Goal: Task Accomplishment & Management: Complete application form

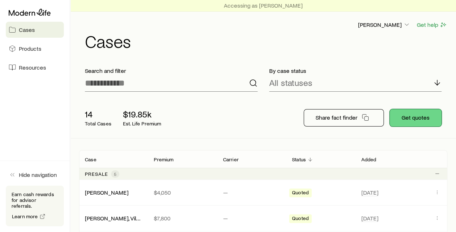
click at [414, 114] on button "Get quotes" at bounding box center [416, 117] width 52 height 17
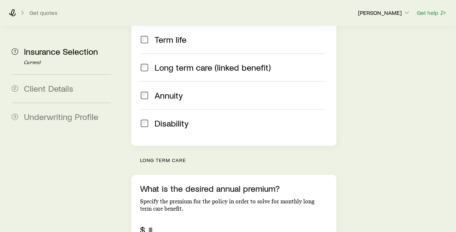
scroll to position [205, 0]
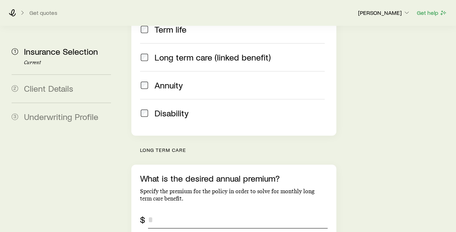
click at [182, 211] on input "tel" at bounding box center [237, 219] width 179 height 17
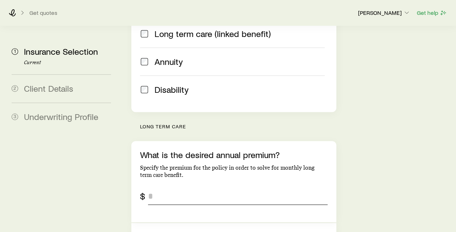
scroll to position [230, 0]
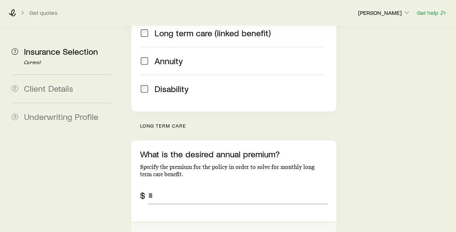
click at [176, 222] on button "Specify a monthly long term care instead" at bounding box center [233, 236] width 205 height 28
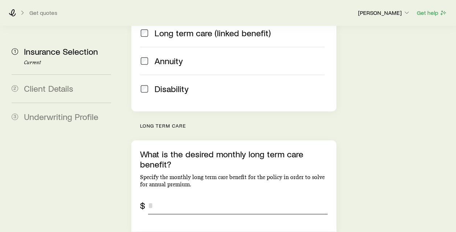
click at [172, 197] on input "tel" at bounding box center [237, 205] width 179 height 17
type input "*****"
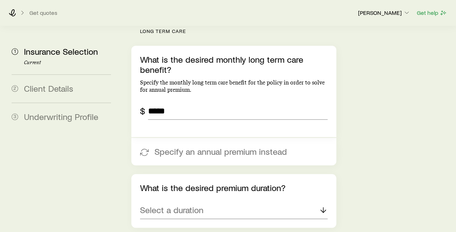
scroll to position [332, 0]
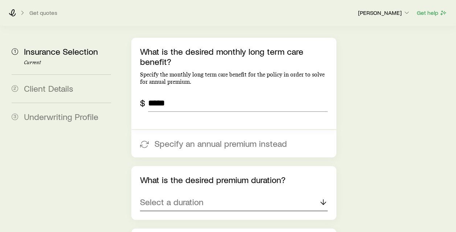
click at [324, 198] on icon at bounding box center [323, 202] width 9 height 9
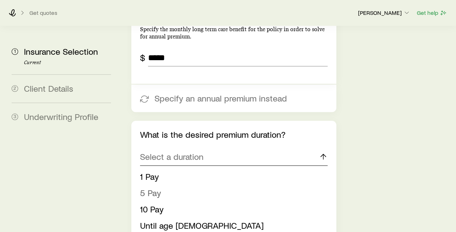
scroll to position [387, 0]
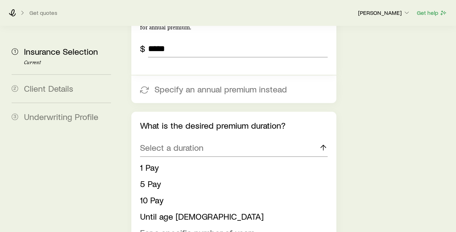
click at [173, 227] on span "For a specific number of years" at bounding box center [197, 232] width 115 height 11
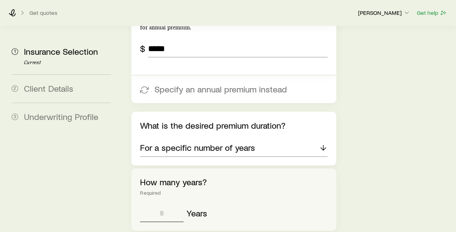
click at [169, 205] on input "tel" at bounding box center [162, 213] width 44 height 17
type input "*"
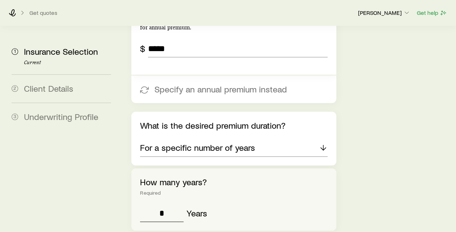
type input "*"
click at [324, 143] on icon at bounding box center [323, 147] width 9 height 9
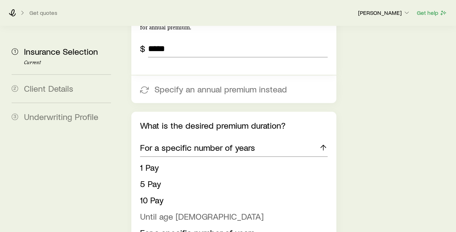
click at [157, 211] on span "Until age [DEMOGRAPHIC_DATA]" at bounding box center [202, 216] width 124 height 11
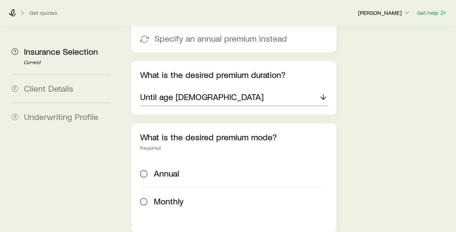
scroll to position [447, 0]
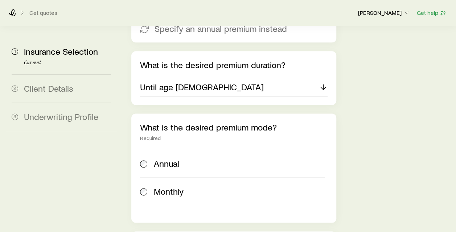
click at [154, 186] on span "Monthly" at bounding box center [169, 191] width 30 height 10
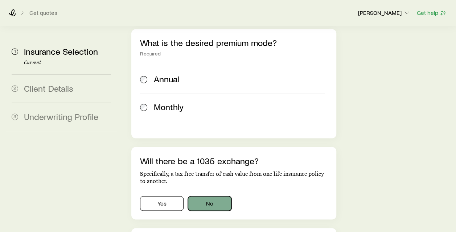
click at [210, 196] on button "No" at bounding box center [210, 203] width 44 height 15
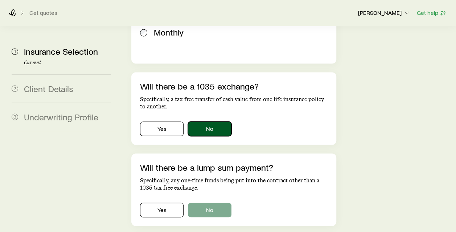
scroll to position [610, 0]
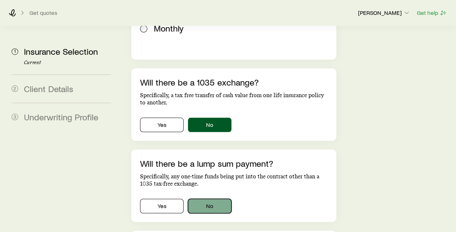
click at [213, 199] on button "No" at bounding box center [210, 206] width 44 height 15
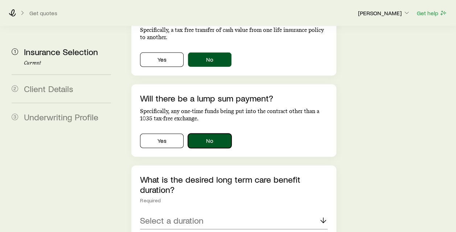
scroll to position [677, 0]
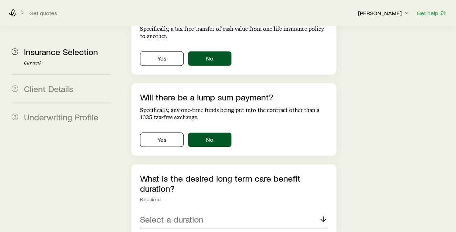
click at [323, 215] on icon at bounding box center [323, 219] width 9 height 9
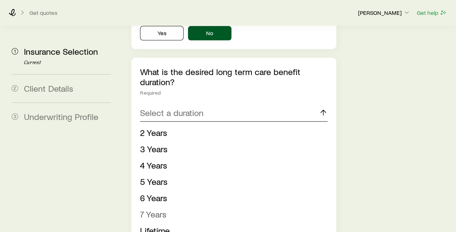
scroll to position [786, 0]
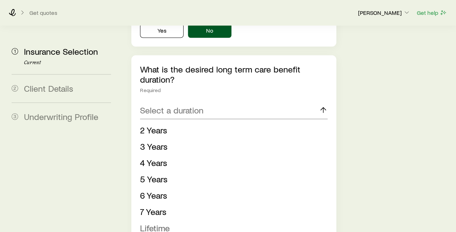
click at [182, 220] on li "Lifetime" at bounding box center [231, 228] width 183 height 16
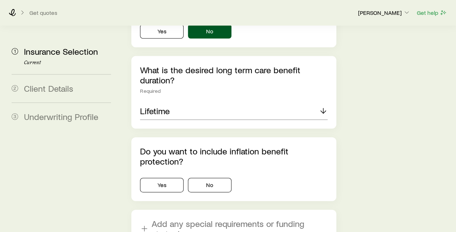
scroll to position [816, 0]
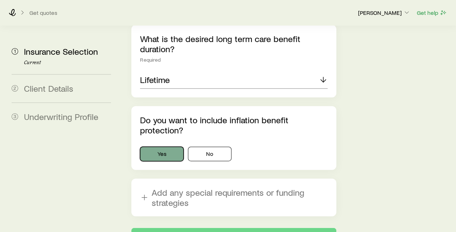
click at [174, 147] on button "Yes" at bounding box center [162, 154] width 44 height 15
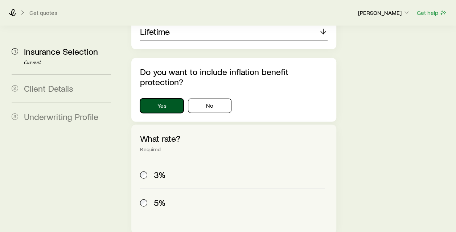
scroll to position [876, 0]
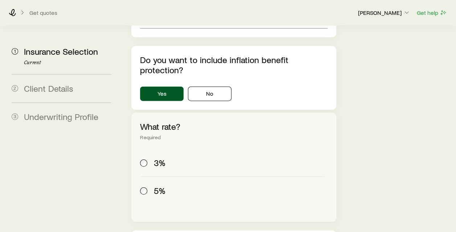
click at [157, 158] on span "3%" at bounding box center [160, 163] width 12 height 10
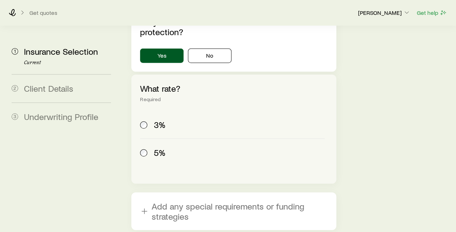
scroll to position [941, 0]
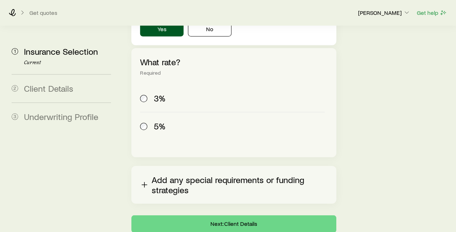
click at [211, 166] on button "Add any special requirements or funding strategies" at bounding box center [233, 185] width 205 height 38
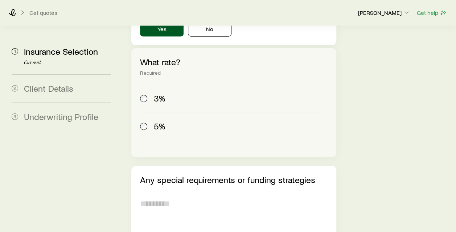
click at [181, 194] on textarea at bounding box center [233, 214] width 187 height 40
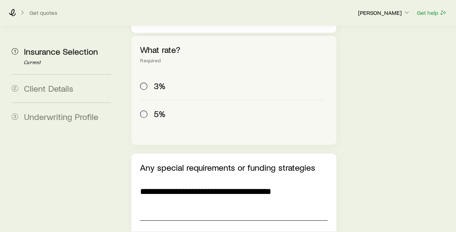
scroll to position [1009, 0]
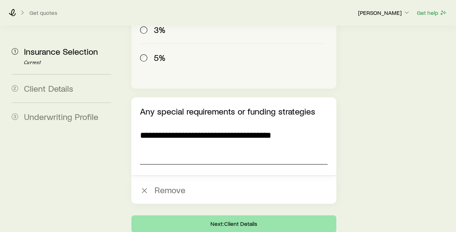
type textarea "**********"
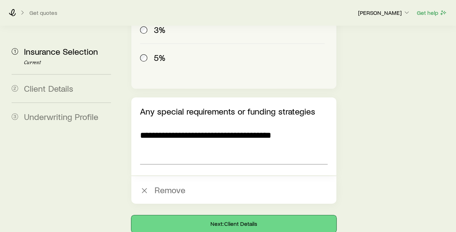
click at [246, 215] on button "Next: Client Details" at bounding box center [233, 223] width 205 height 17
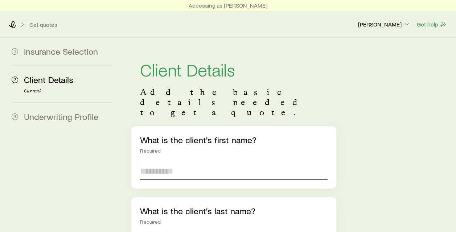
click at [220, 162] on input "text" at bounding box center [233, 170] width 187 height 17
type input "*****"
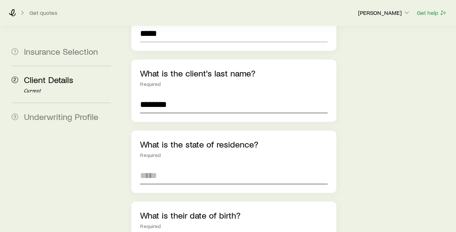
scroll to position [139, 0]
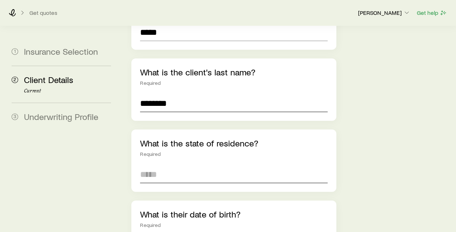
type input "********"
click at [170, 166] on input at bounding box center [233, 174] width 187 height 17
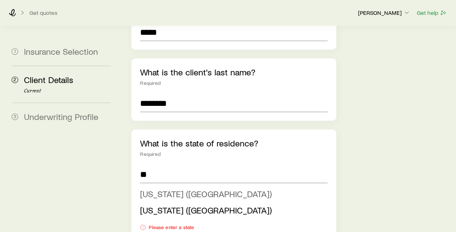
click at [153, 189] on span "[US_STATE] ([GEOGRAPHIC_DATA])" at bounding box center [206, 194] width 132 height 11
type input "**********"
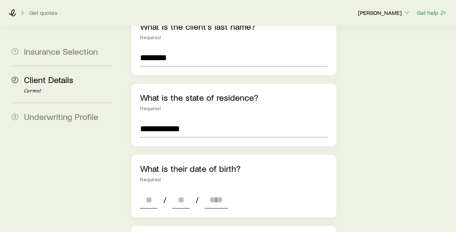
scroll to position [193, 0]
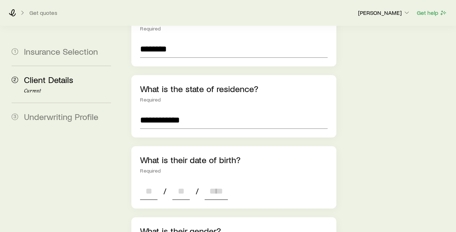
click at [148, 182] on input at bounding box center [148, 190] width 17 height 17
type input "**"
type input "****"
type input "*"
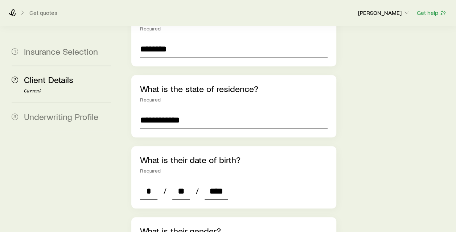
type input "****"
click at [322, 159] on div "What is their date of birth? Required * / ** / ****" at bounding box center [233, 177] width 205 height 62
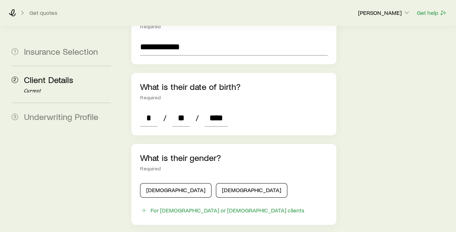
scroll to position [278, 0]
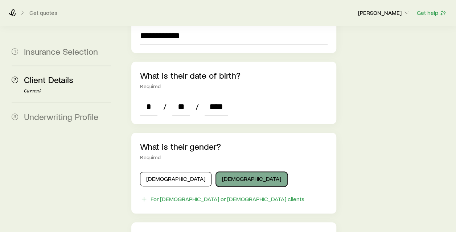
click at [216, 172] on button "[DEMOGRAPHIC_DATA]" at bounding box center [251, 179] width 71 height 15
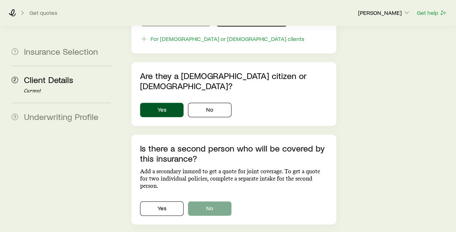
scroll to position [453, 0]
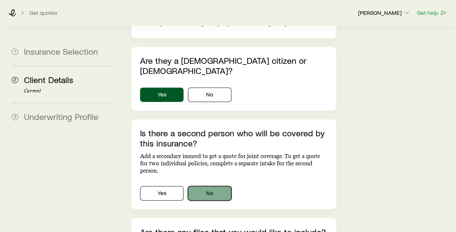
click at [211, 186] on button "No" at bounding box center [210, 193] width 44 height 15
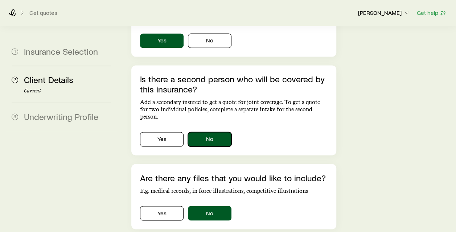
scroll to position [508, 0]
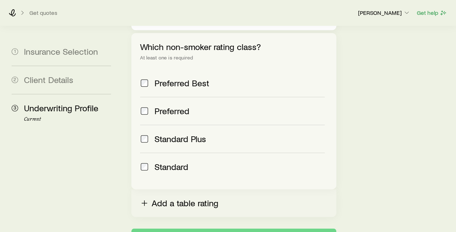
scroll to position [345, 0]
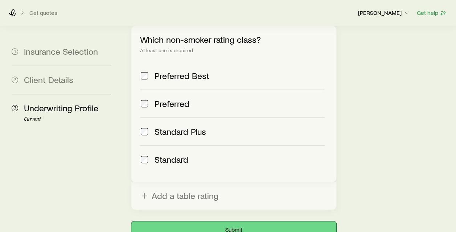
click at [246, 221] on button "Submit" at bounding box center [233, 229] width 205 height 17
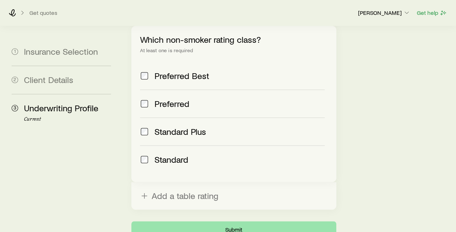
scroll to position [0, 0]
